Goal: Find specific page/section: Find specific page/section

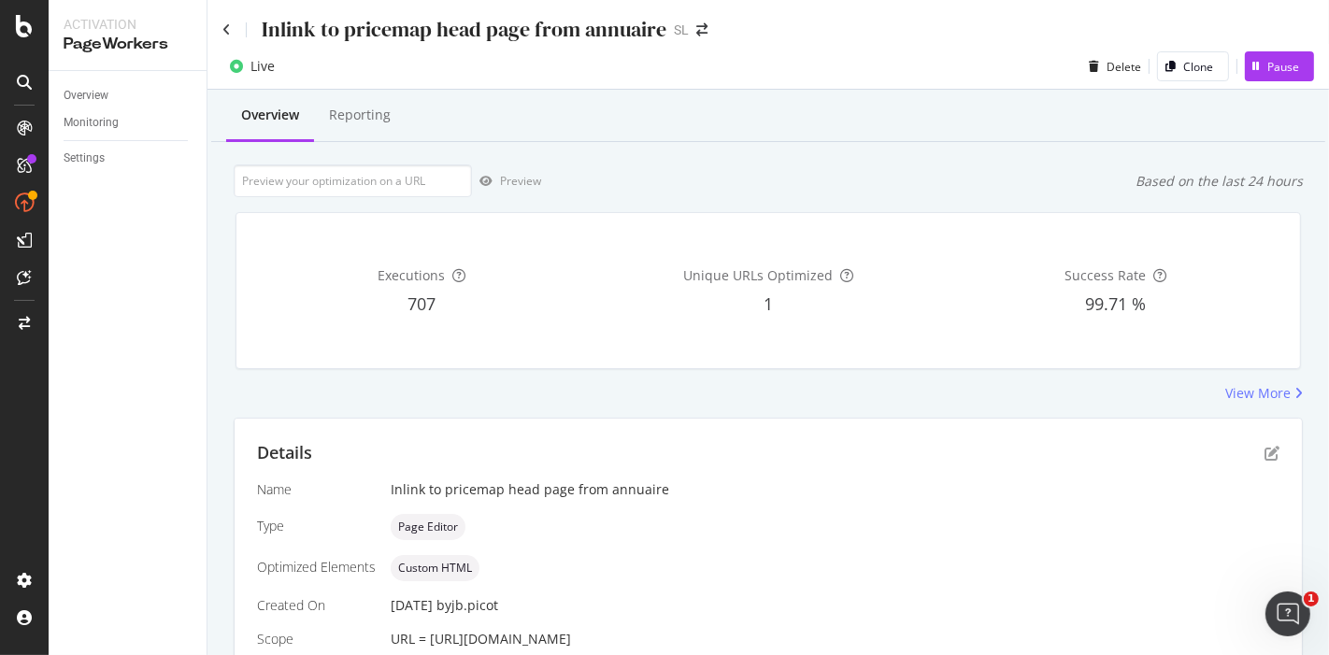
click at [235, 29] on div "Inlink to pricemap head page from annuaire" at bounding box center [444, 29] width 444 height 29
click at [229, 28] on icon at bounding box center [226, 29] width 8 height 13
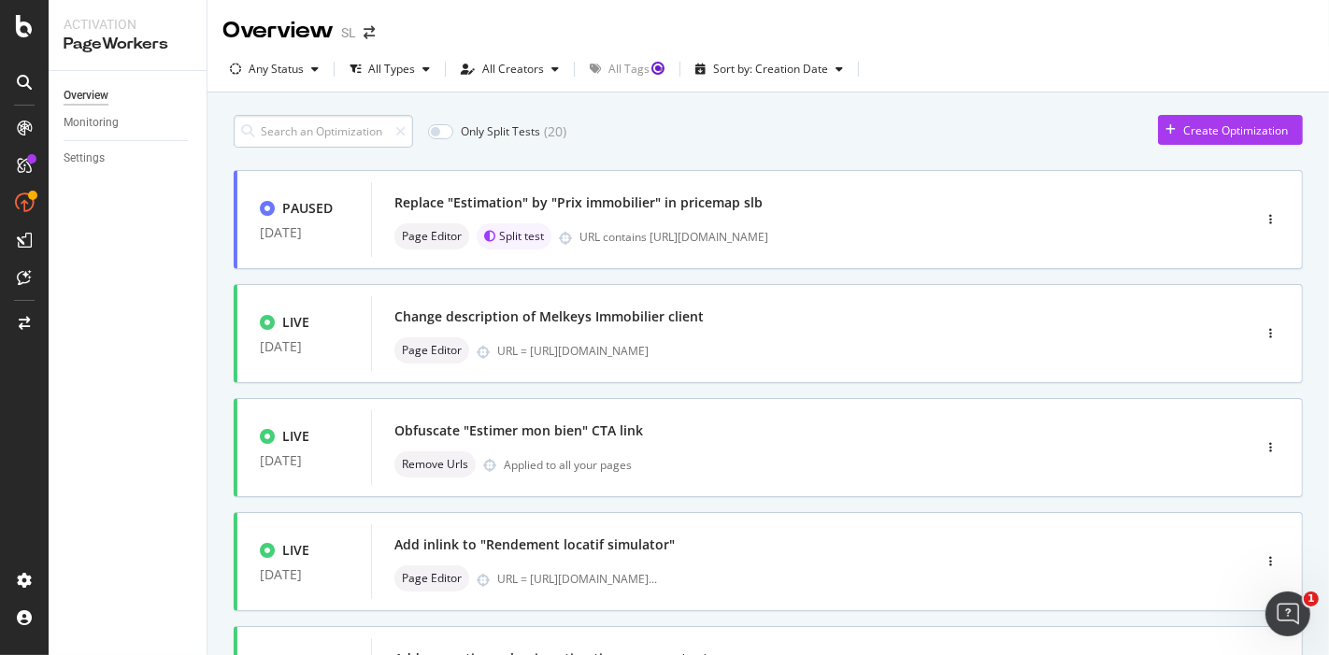
click at [310, 121] on input at bounding box center [323, 131] width 179 height 33
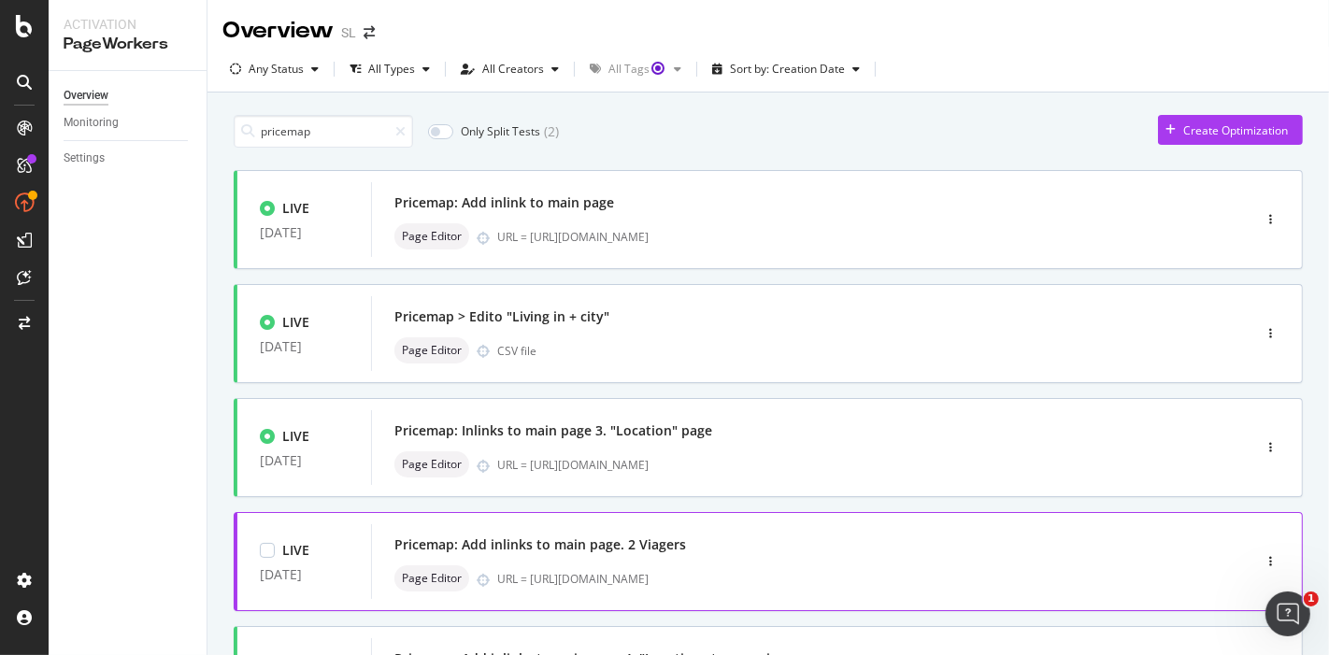
click at [838, 606] on div "LIVE [DATE] Pricemap: Add inlinks to main page. 2 Viagers Page Editor URL = [UR…" at bounding box center [768, 561] width 1069 height 99
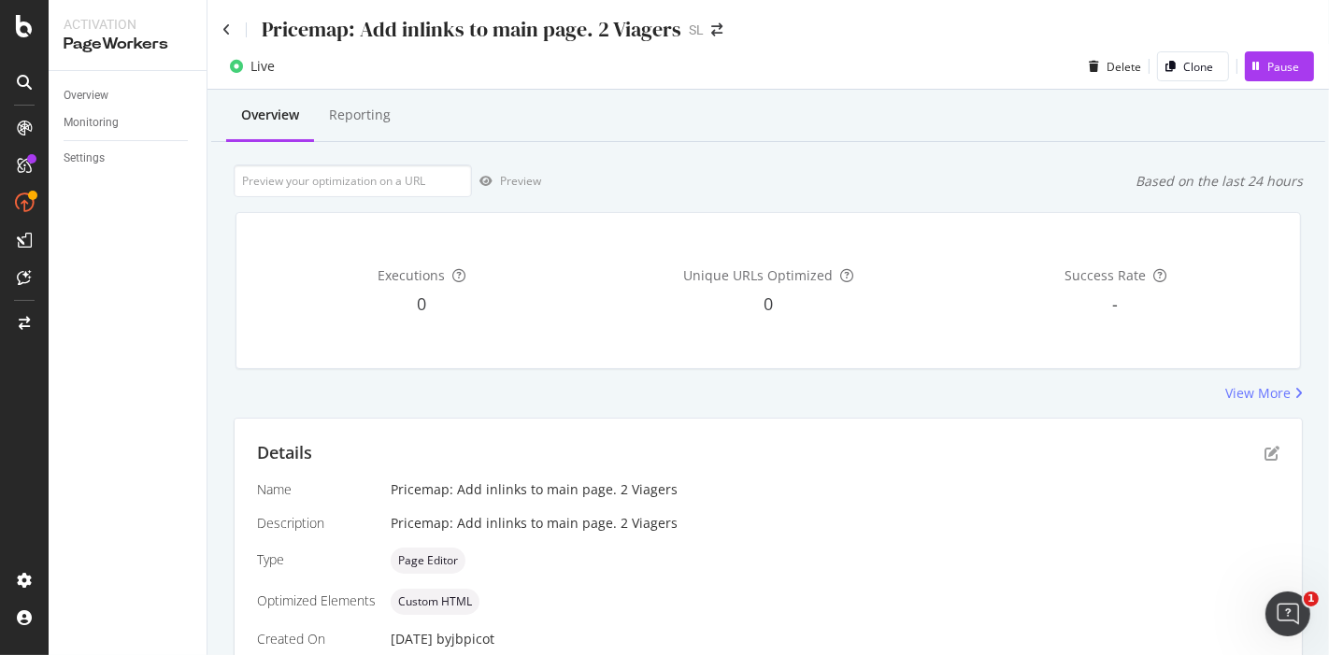
click at [219, 18] on div "Pricemap: Add inlinks to main page. 2 Viagers SL" at bounding box center [767, 22] width 1121 height 44
click at [222, 24] on icon at bounding box center [226, 29] width 8 height 13
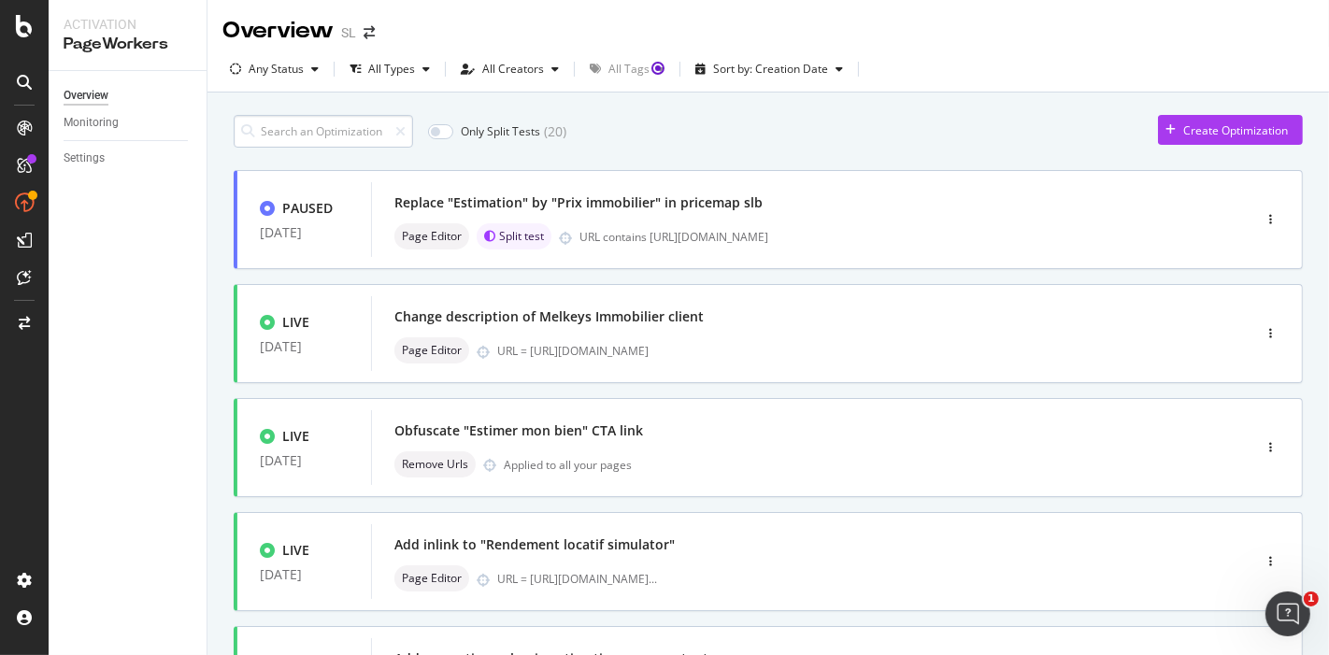
click at [343, 134] on input at bounding box center [323, 131] width 179 height 33
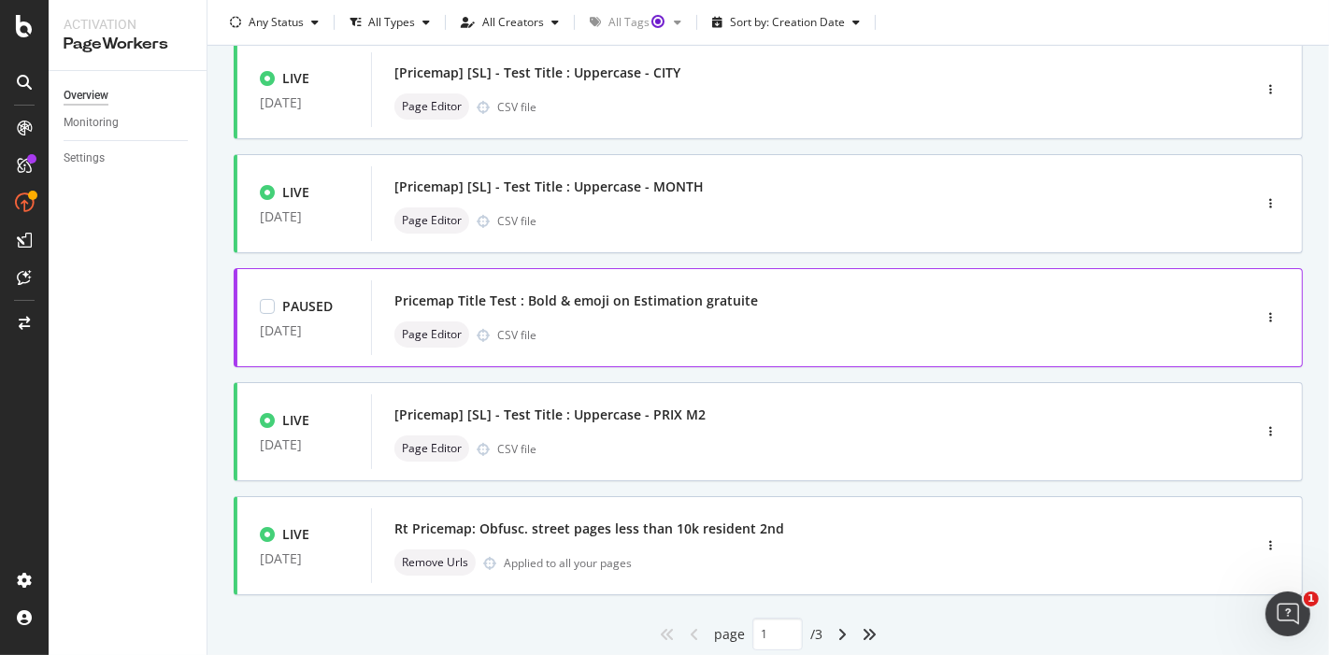
scroll to position [726, 0]
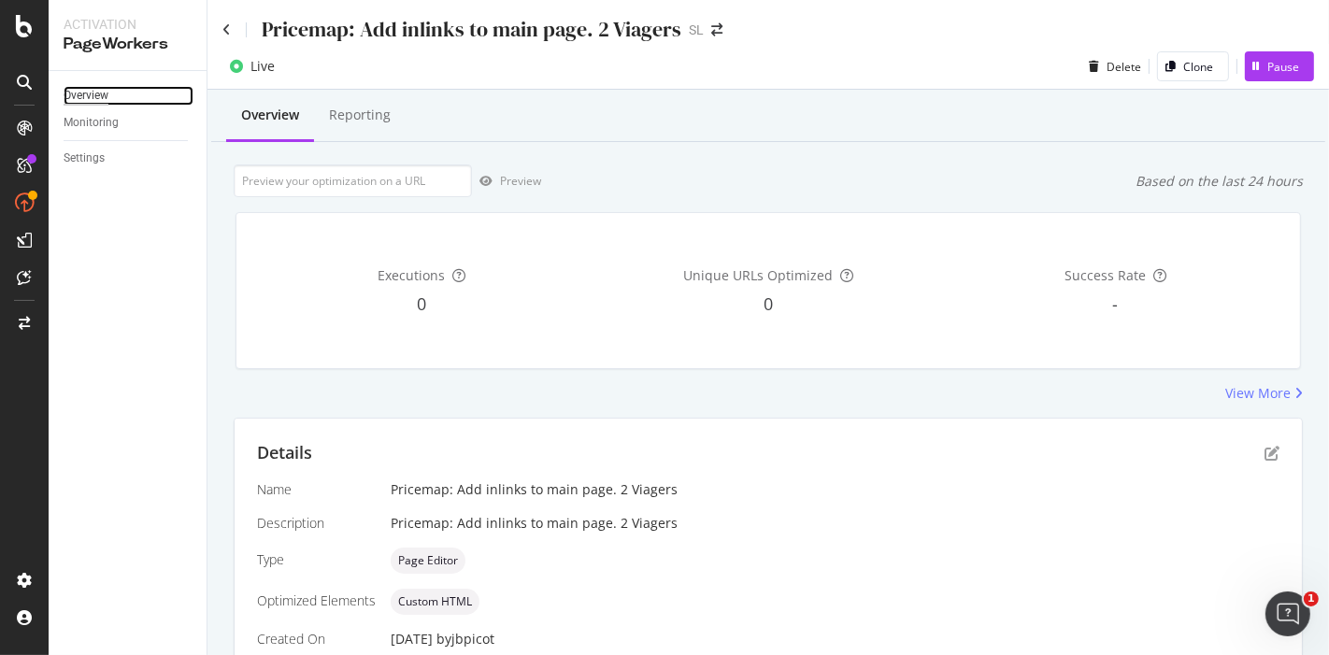
click at [85, 88] on div "Overview" at bounding box center [86, 96] width 45 height 20
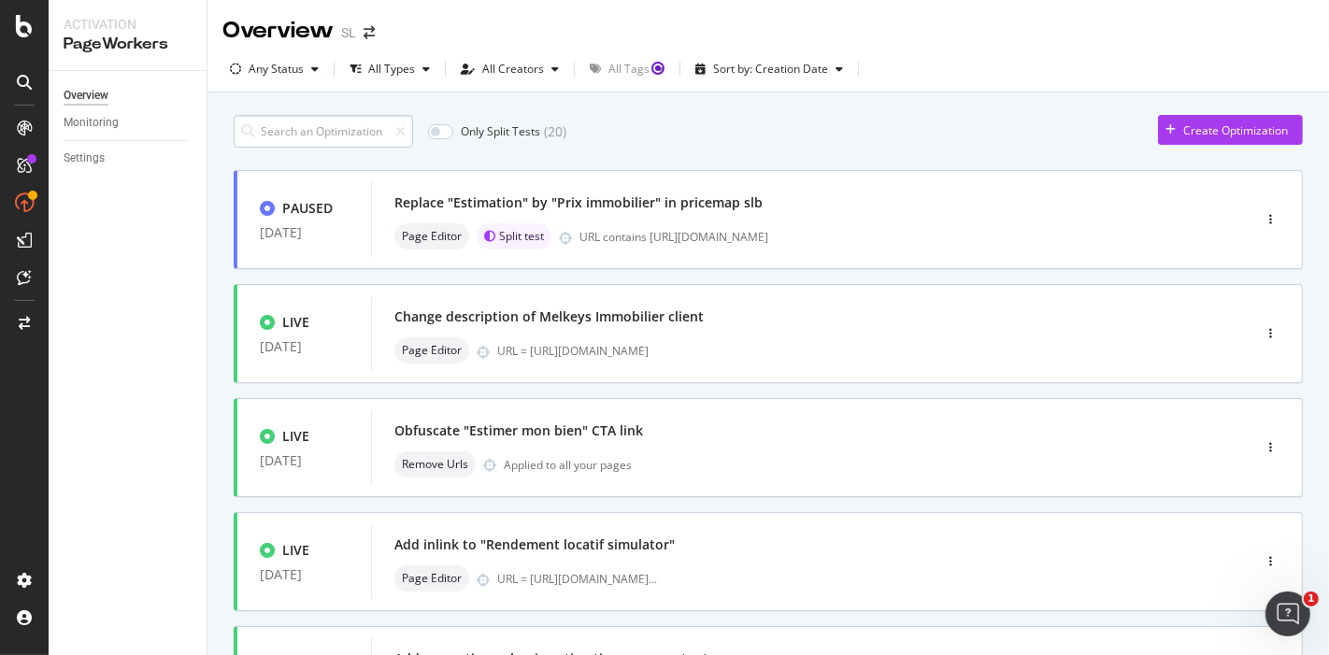
click at [282, 135] on input at bounding box center [323, 131] width 179 height 33
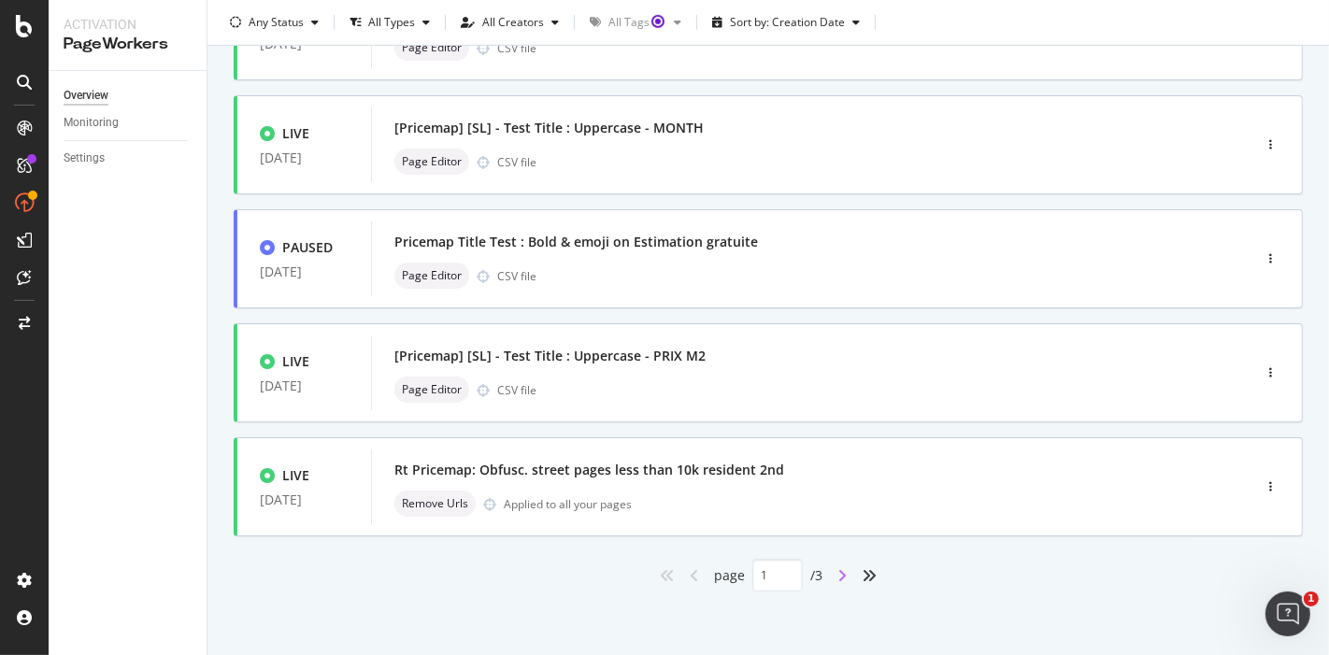
click at [837, 571] on icon "angle-right" at bounding box center [841, 575] width 9 height 15
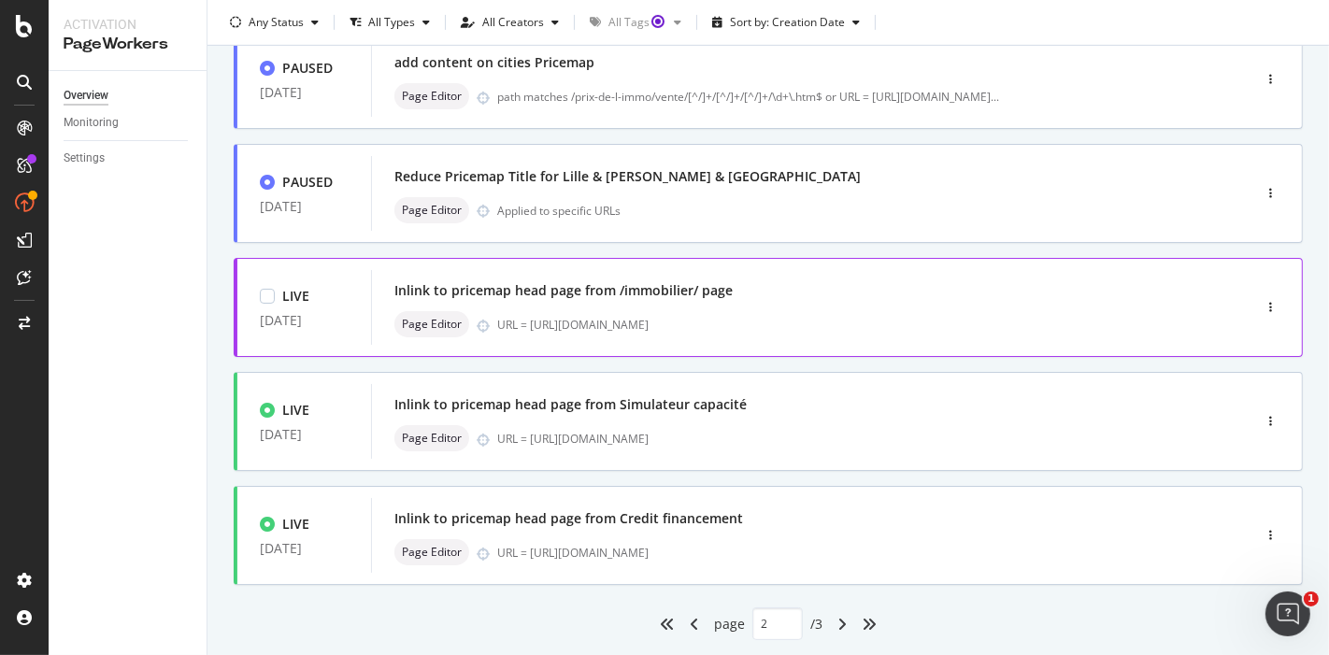
scroll to position [759, 0]
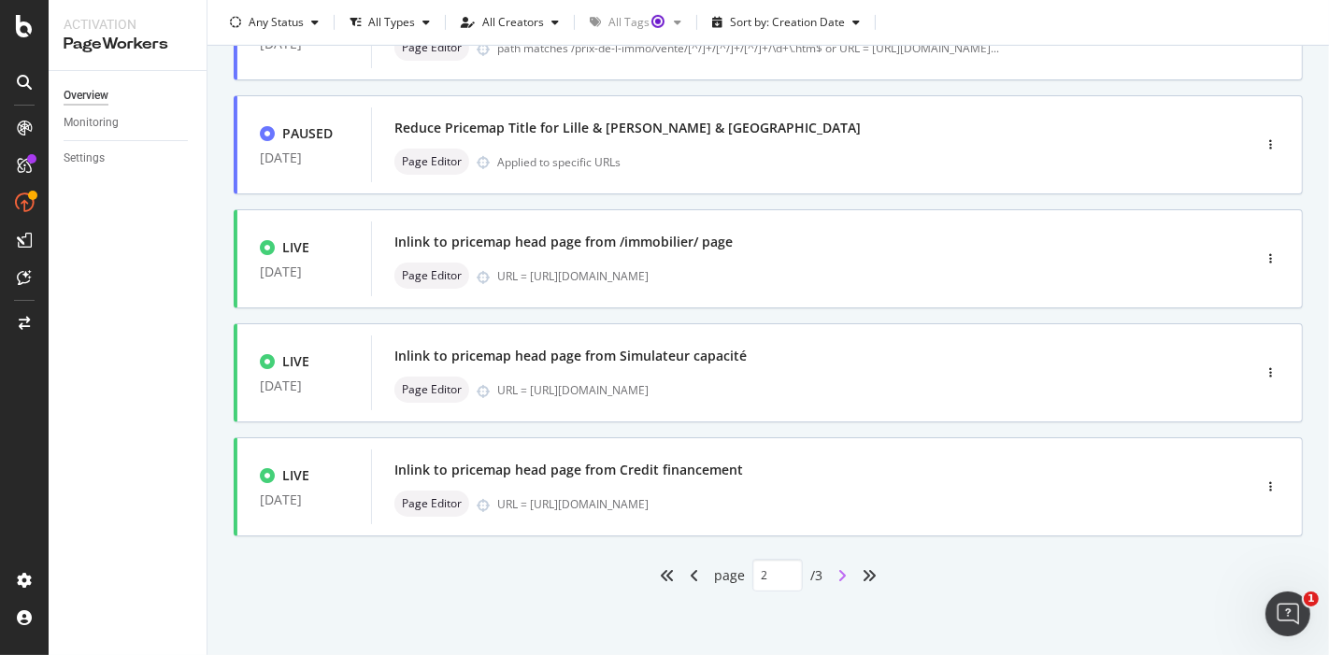
click at [837, 572] on icon "angle-right" at bounding box center [841, 575] width 9 height 15
type input "3"
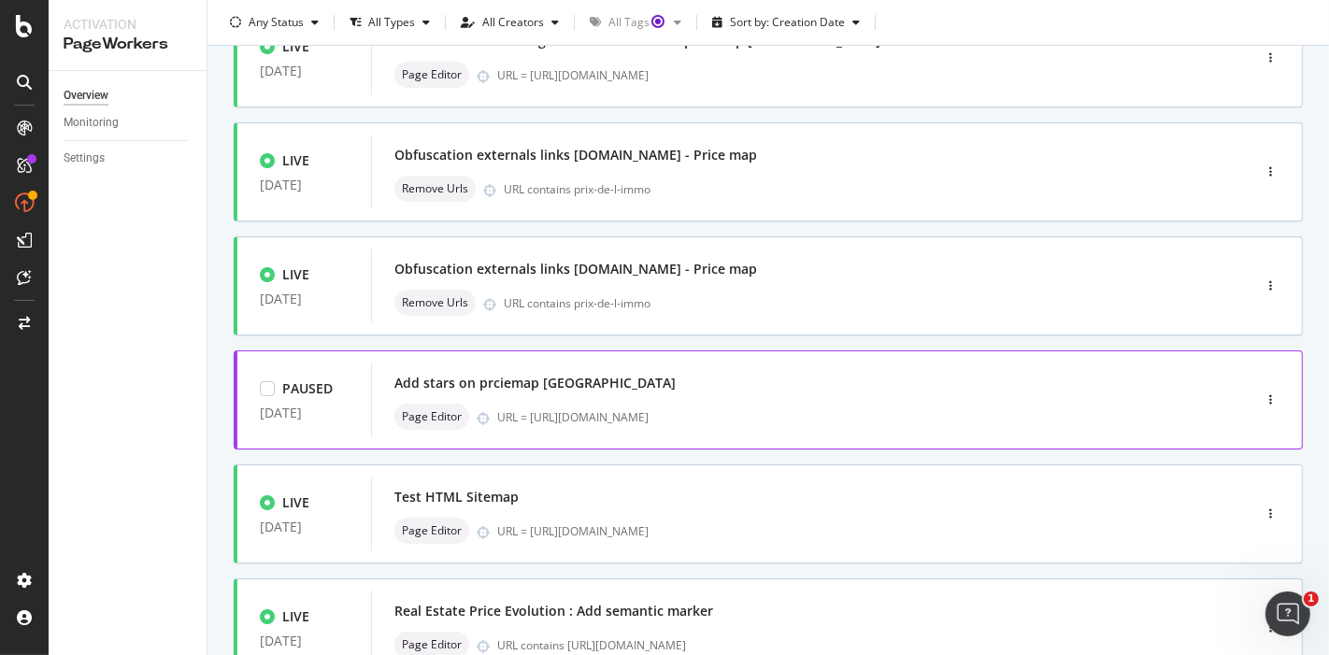
scroll to position [311, 0]
